Goal: Book appointment/travel/reservation

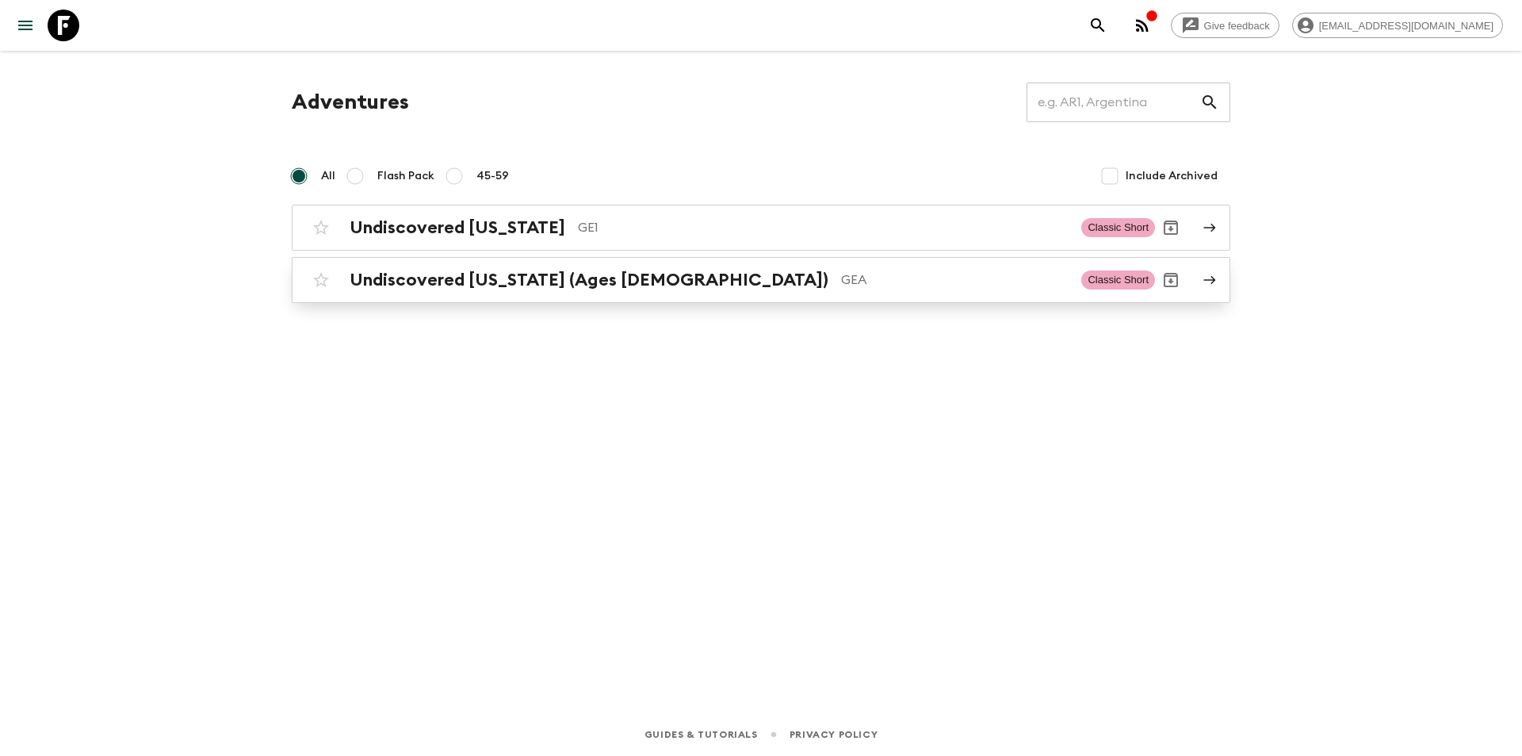
click at [432, 287] on h2 "Undiscovered [US_STATE] (Ages [DEMOGRAPHIC_DATA])" at bounding box center [589, 280] width 479 height 21
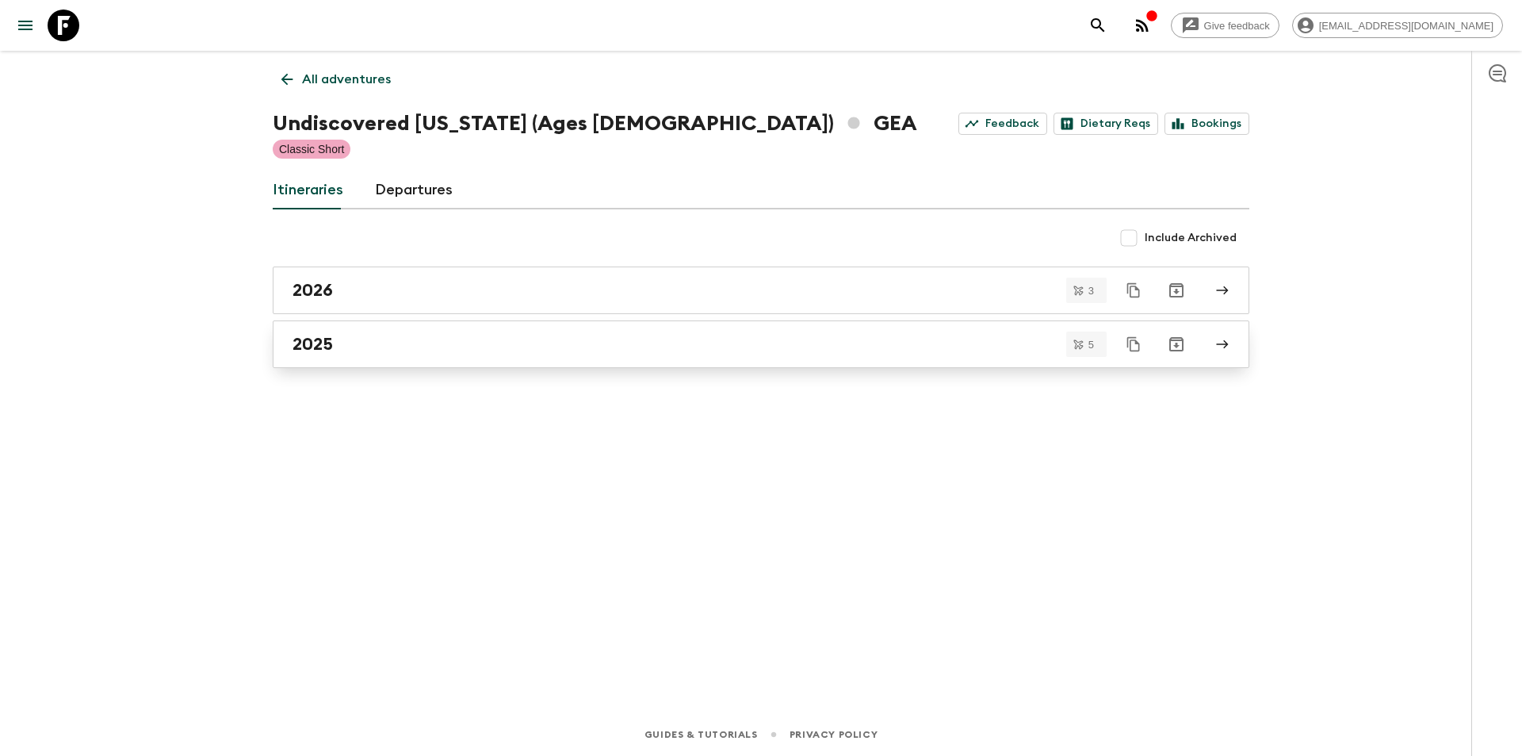
click at [396, 356] on link "2025" at bounding box center [761, 344] width 977 height 48
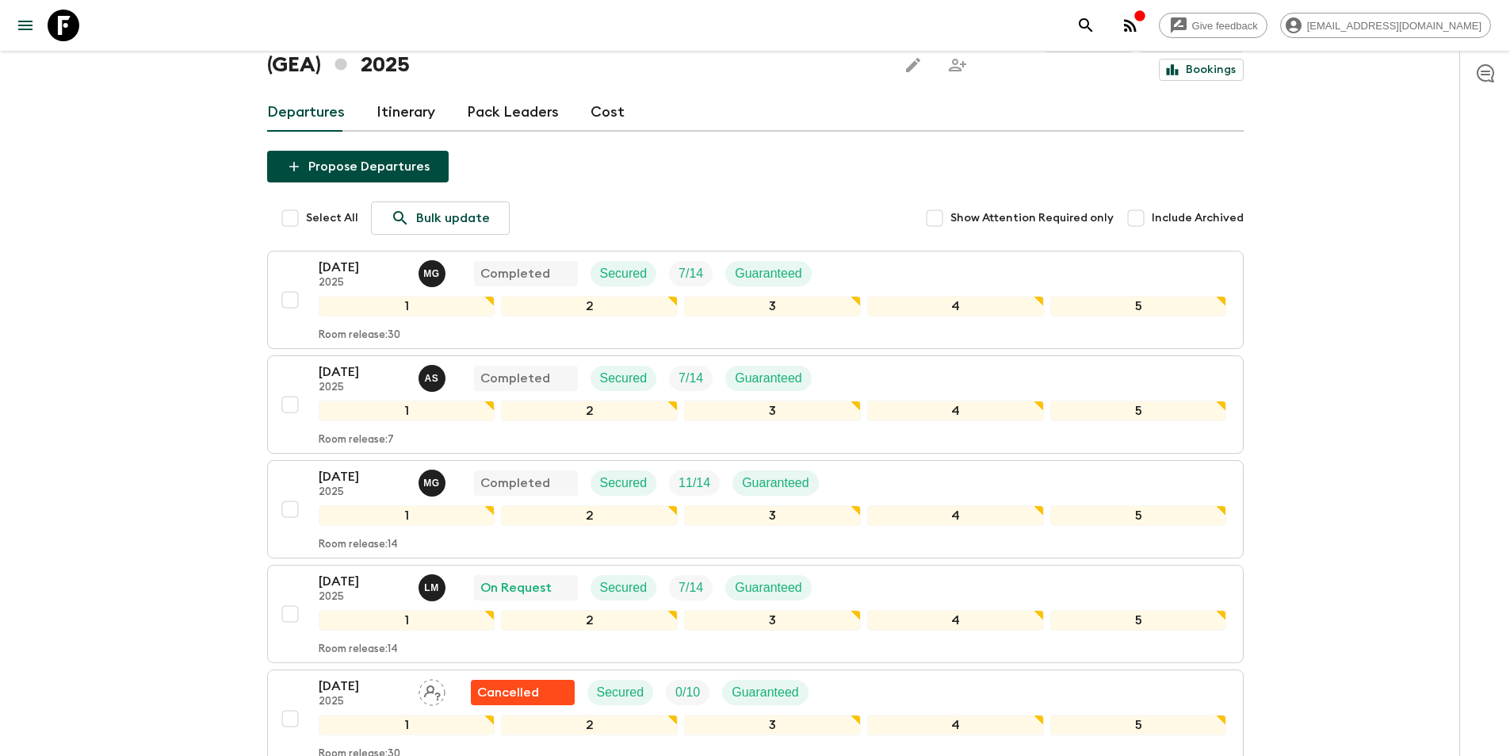
scroll to position [215, 0]
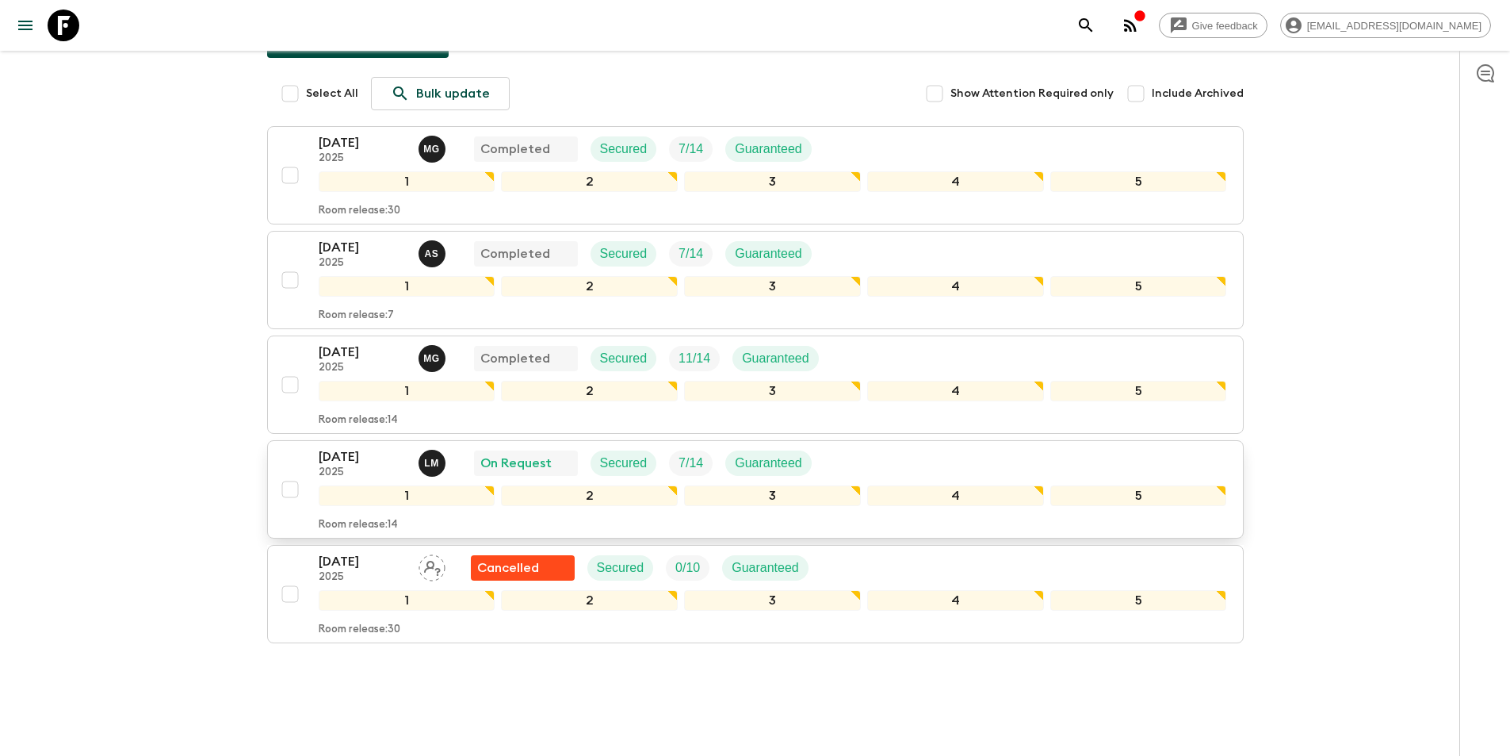
click at [373, 447] on p "[DATE]" at bounding box center [362, 456] width 87 height 19
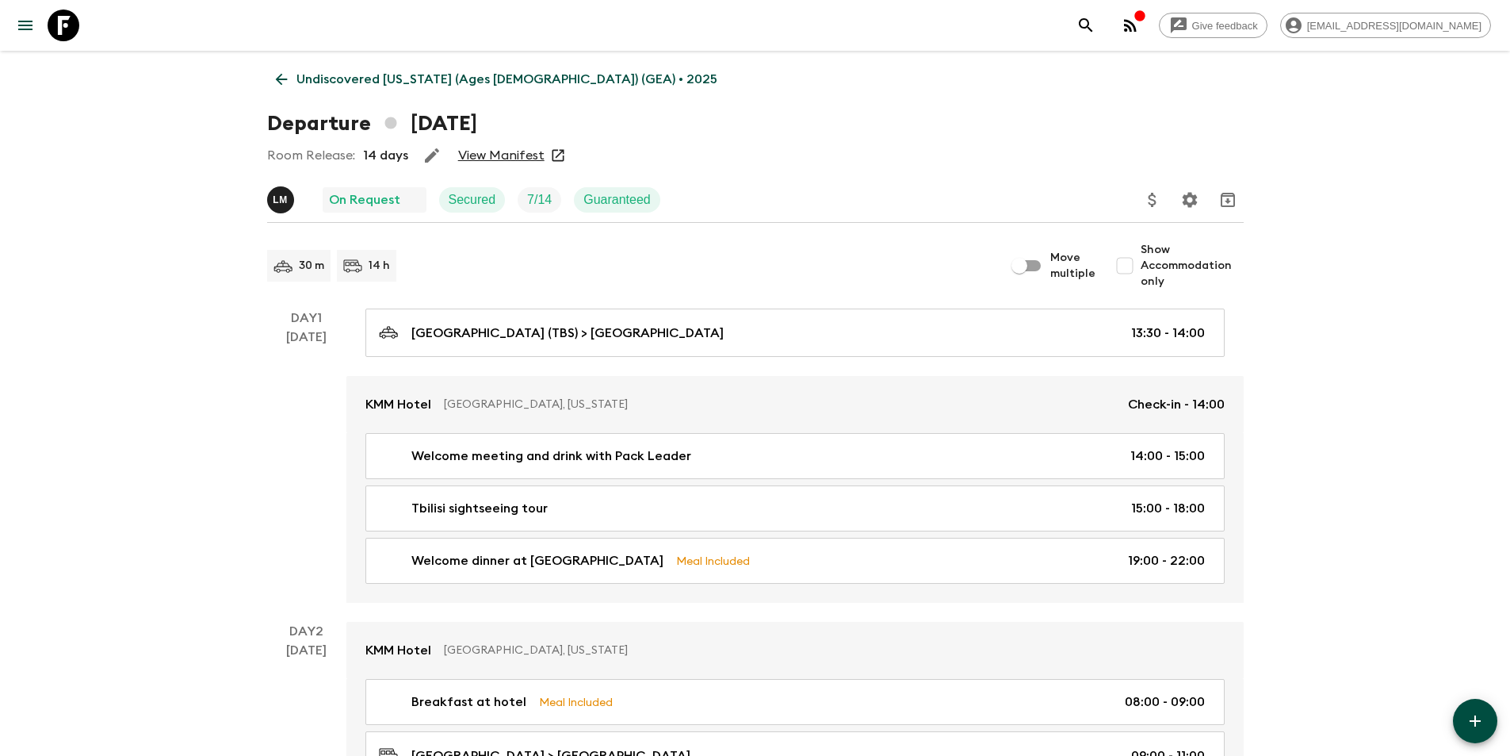
click at [508, 152] on link "View Manifest" at bounding box center [501, 155] width 86 height 16
